Goal: Information Seeking & Learning: Learn about a topic

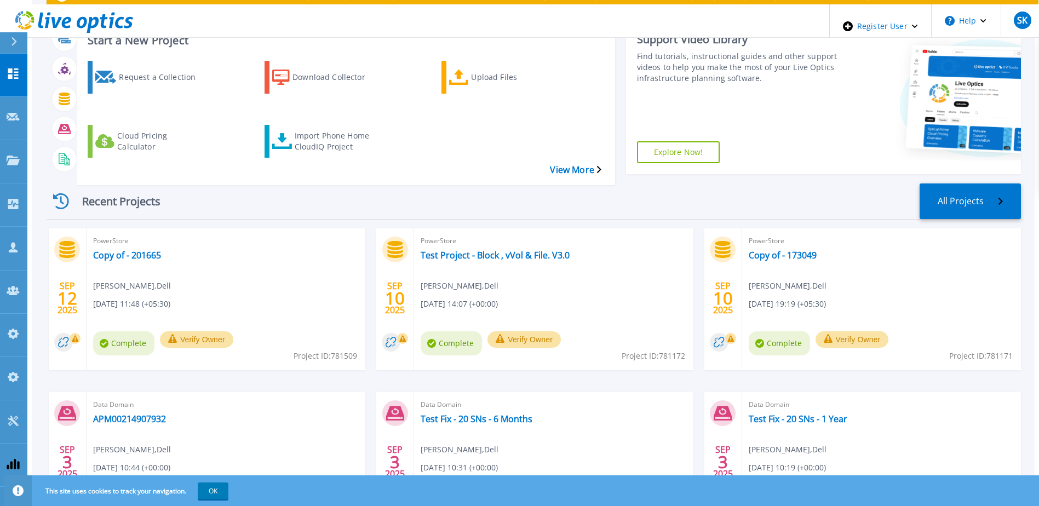
scroll to position [110, 0]
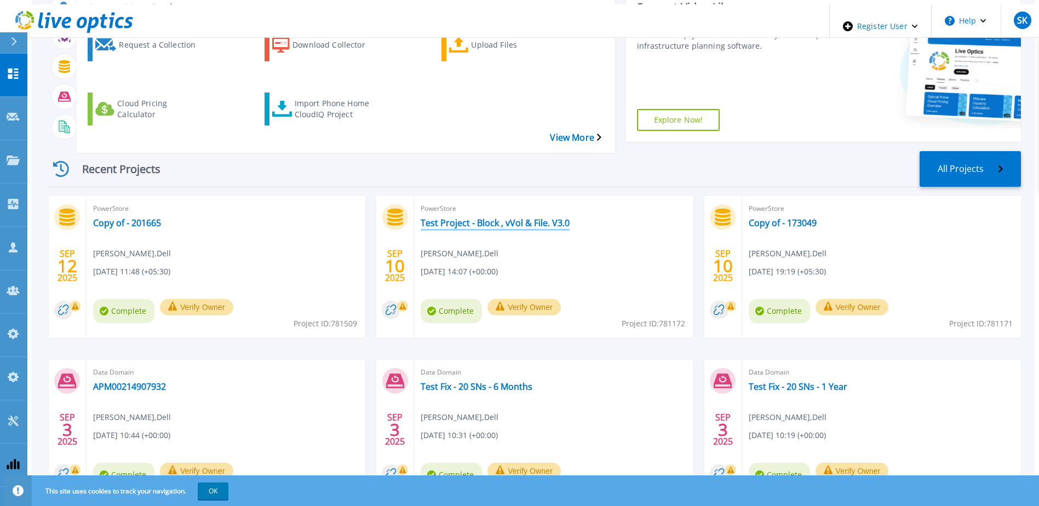
click at [501, 217] on link "Test Project - Block , vVol & File. V3.0" at bounding box center [495, 222] width 149 height 11
click at [118, 217] on link "Copy of - 201665" at bounding box center [127, 222] width 68 height 11
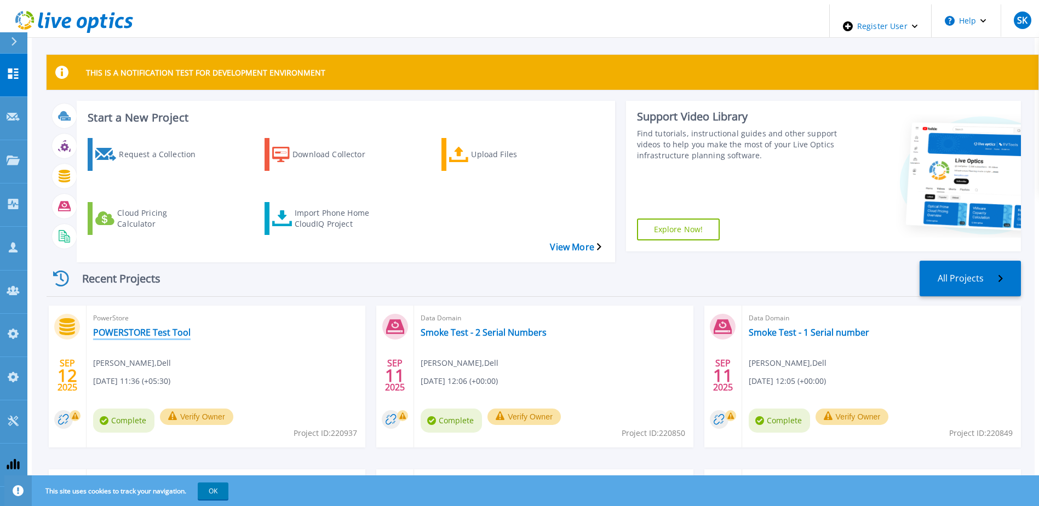
click at [163, 327] on link "POWERSTORE Test Tool" at bounding box center [141, 332] width 97 height 11
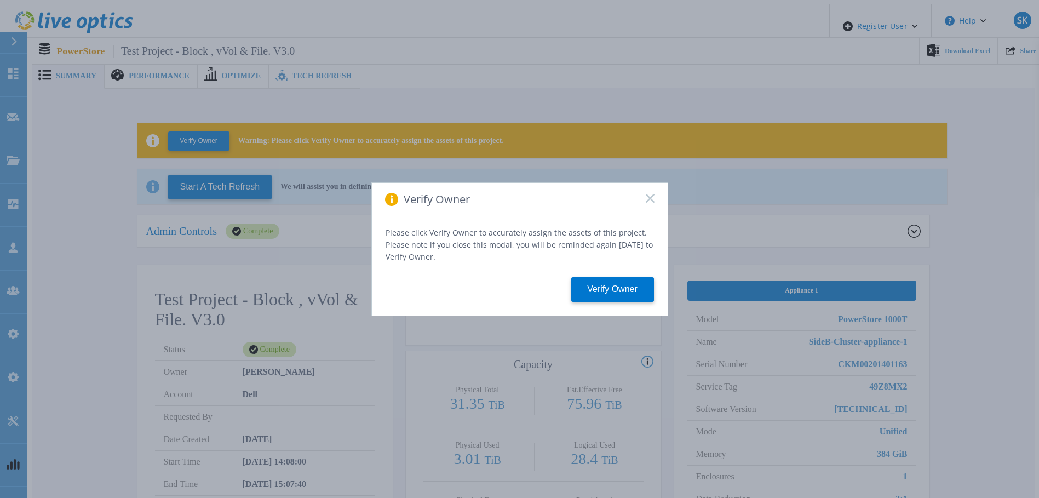
click at [653, 198] on div "Verify Owner" at bounding box center [520, 199] width 296 height 33
click at [653, 198] on rect at bounding box center [649, 197] width 9 height 9
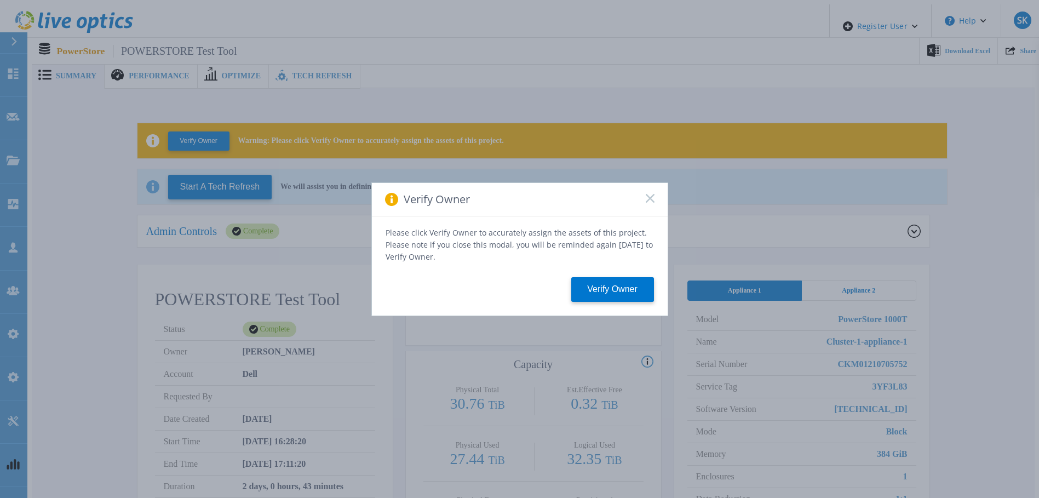
click at [649, 203] on rect at bounding box center [649, 197] width 9 height 9
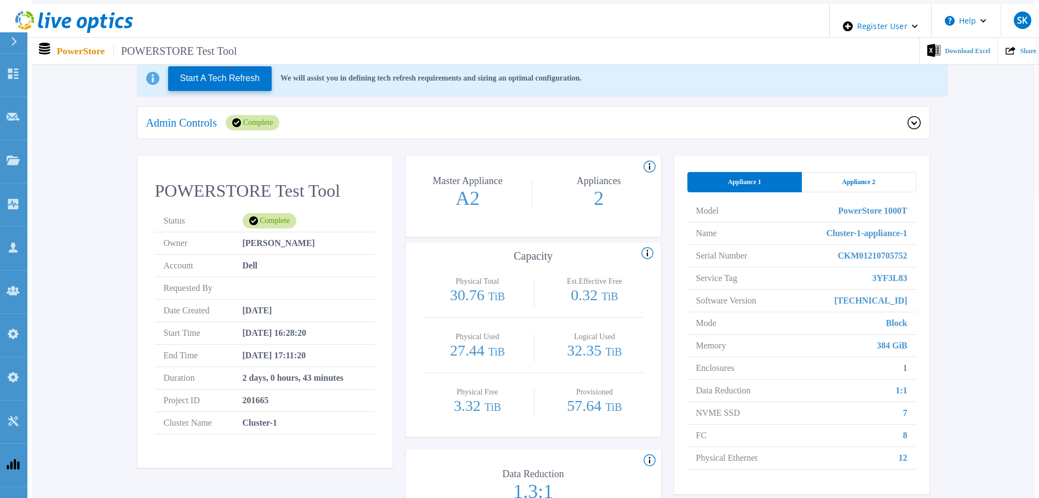
scroll to position [110, 0]
click at [870, 180] on span "Appliance 2" at bounding box center [858, 180] width 33 height 9
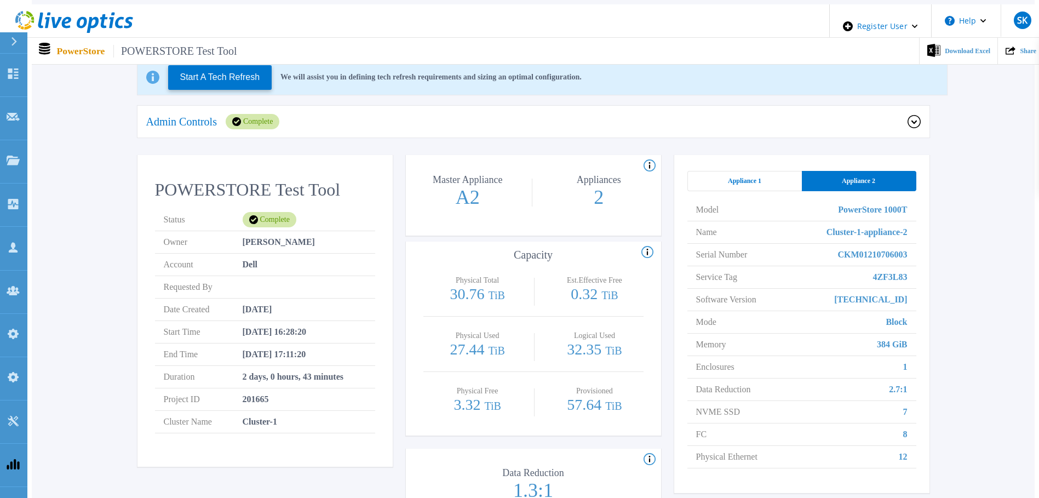
click at [742, 179] on span "Appliance 1" at bounding box center [744, 180] width 33 height 9
click at [873, 190] on div "Model PowerStore 1000T Name Cluster-1-appliance-1 Serial Number CKM01210705752 …" at bounding box center [801, 333] width 229 height 287
click at [904, 180] on div "Appliance 2" at bounding box center [859, 181] width 114 height 20
click at [715, 183] on div "Appliance 1" at bounding box center [744, 181] width 114 height 20
click at [874, 182] on div "Appliance 2" at bounding box center [859, 181] width 114 height 20
